Goal: Transaction & Acquisition: Purchase product/service

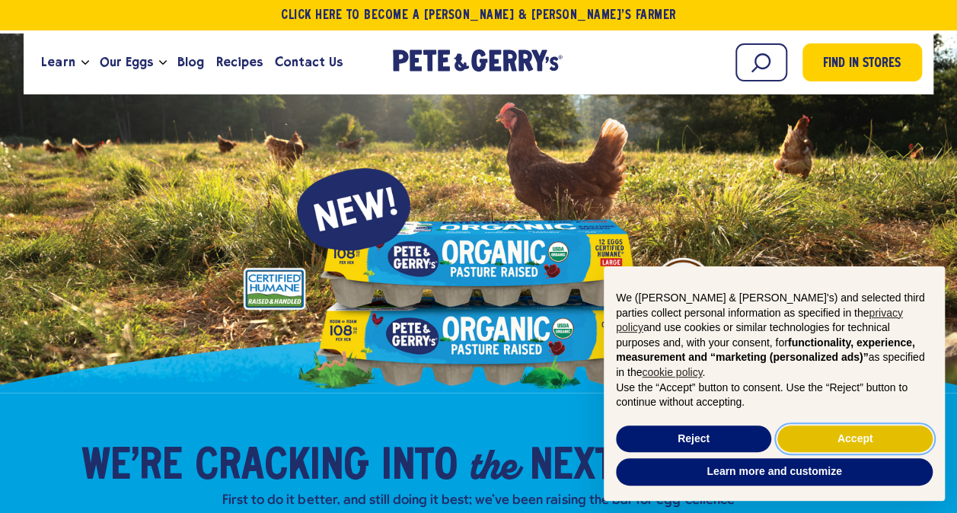
click at [832, 449] on button "Accept" at bounding box center [855, 439] width 155 height 27
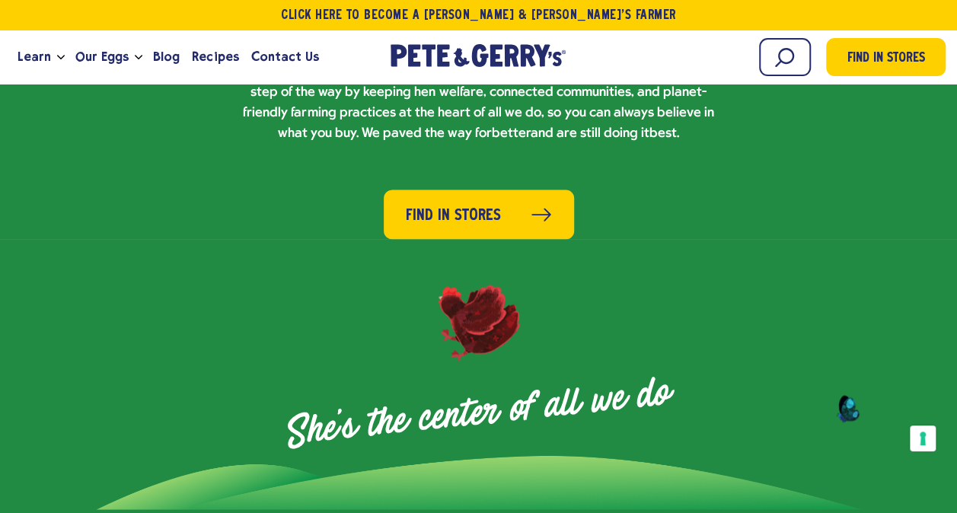
scroll to position [1126, 0]
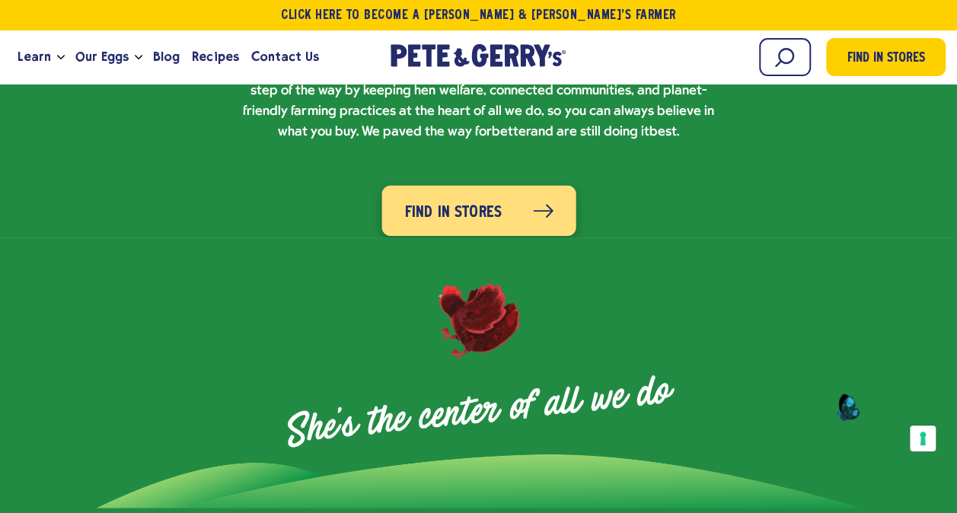
click at [511, 190] on link "Find in Stores" at bounding box center [479, 211] width 194 height 50
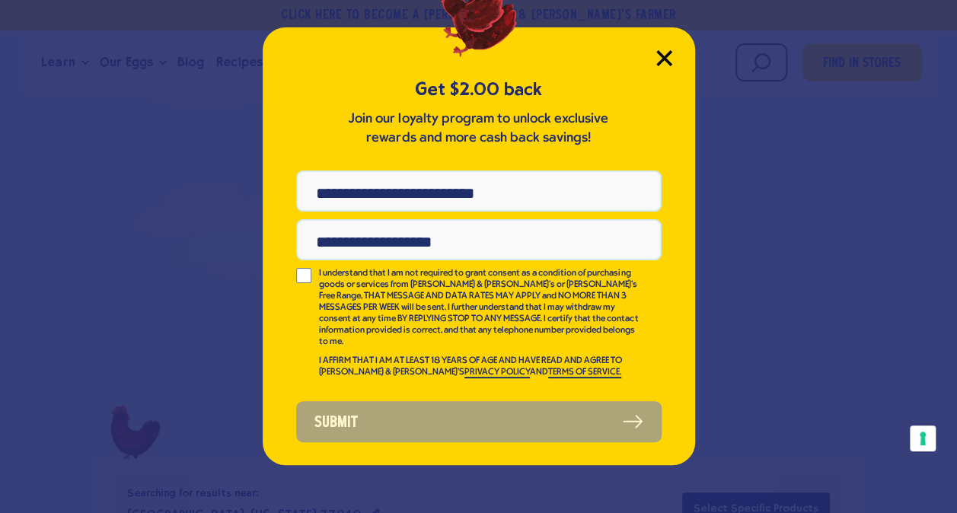
click at [663, 62] on icon "Close Modal" at bounding box center [665, 58] width 16 height 16
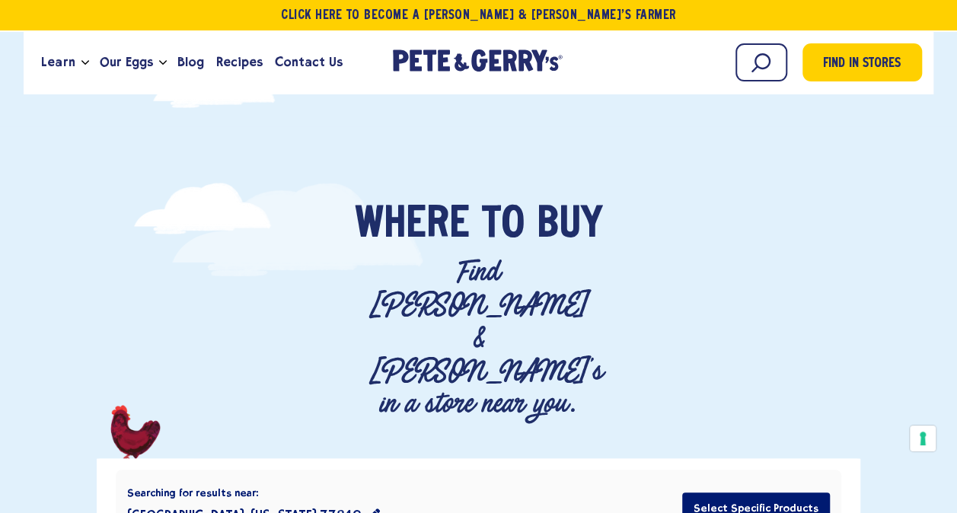
click at [368, 509] on icon "location filter" at bounding box center [374, 515] width 12 height 12
type input "*****"
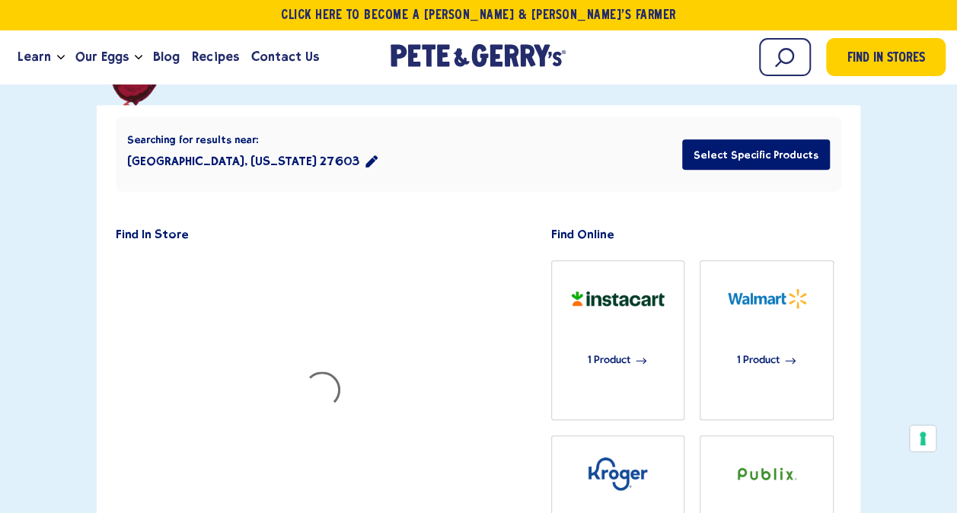
scroll to position [396, 0]
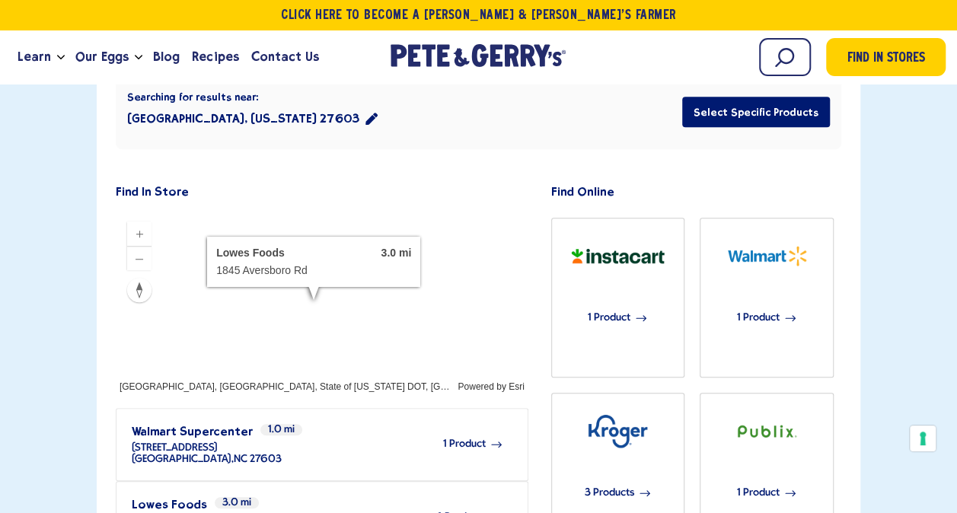
click at [467, 512] on span "4 Products" at bounding box center [461, 517] width 50 height 11
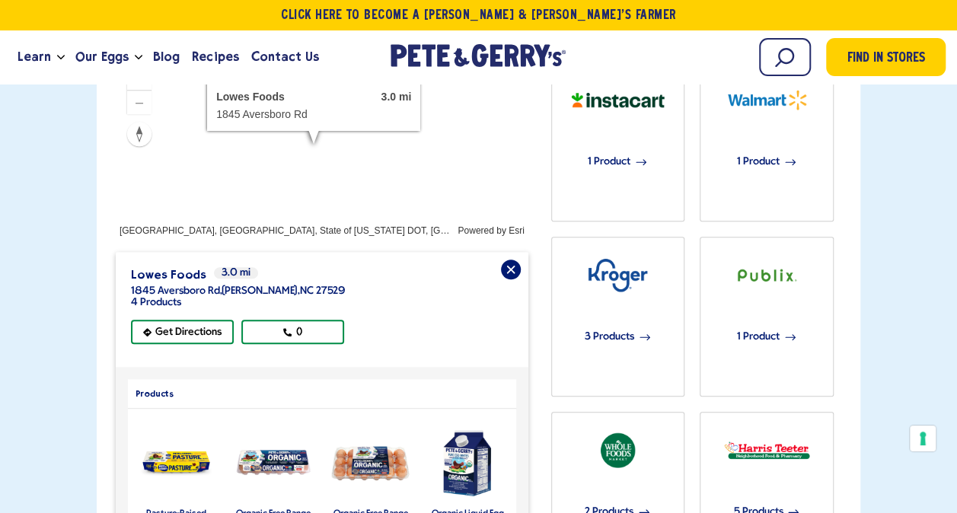
scroll to position [553, 0]
click at [273, 447] on img "product" at bounding box center [274, 462] width 80 height 30
click at [271, 509] on label "Organic Free Range Eggs - Large 12 Pack" at bounding box center [273, 518] width 76 height 18
drag, startPoint x: 244, startPoint y: 410, endPoint x: 269, endPoint y: 433, distance: 34.5
click at [269, 509] on label "Organic Free Range Eggs - Large 12 Pack" at bounding box center [273, 518] width 76 height 18
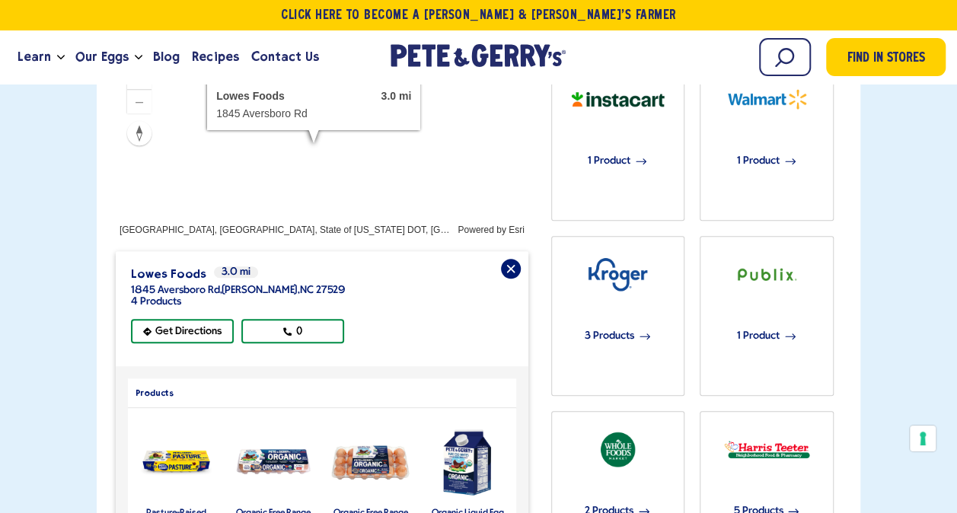
drag, startPoint x: 269, startPoint y: 433, endPoint x: 260, endPoint y: 373, distance: 60.8
click at [260, 447] on img "product" at bounding box center [274, 462] width 80 height 30
click at [262, 447] on img "product" at bounding box center [274, 462] width 80 height 30
click at [271, 509] on label "Organic Free Range Eggs - Large 12 Pack" at bounding box center [273, 518] width 76 height 18
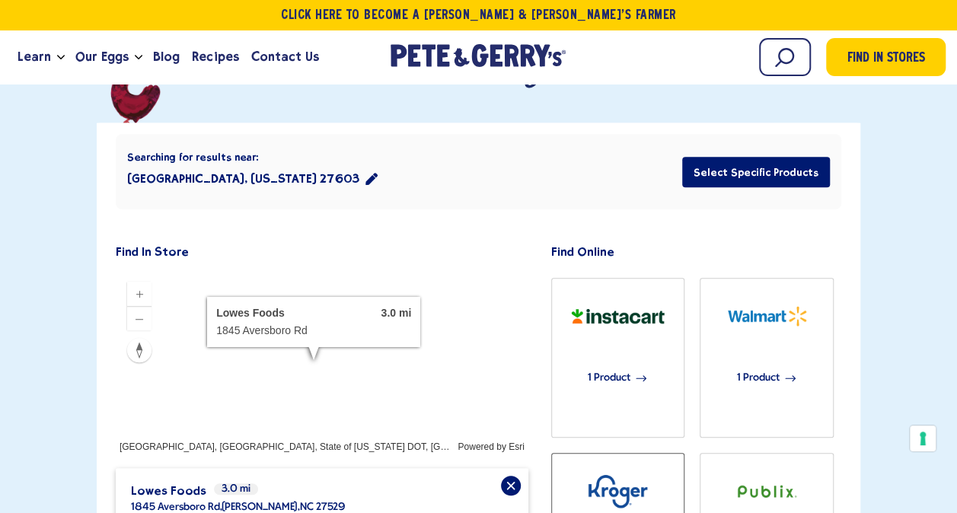
scroll to position [520, 0]
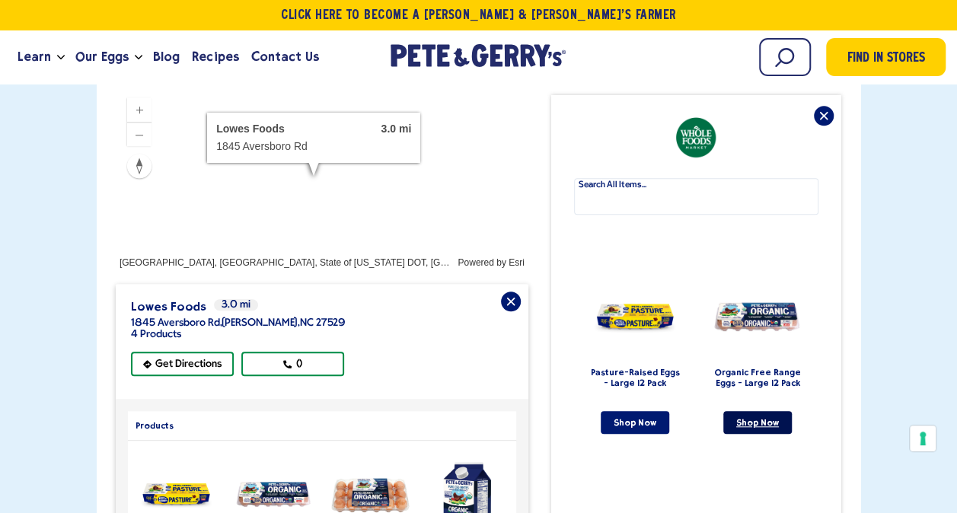
click at [757, 411] on link "Shop Now" at bounding box center [758, 422] width 69 height 23
